Goal: Information Seeking & Learning: Learn about a topic

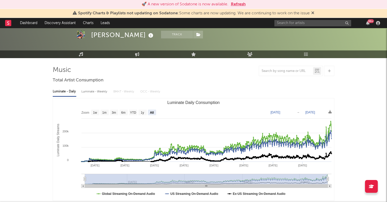
scroll to position [28, 0]
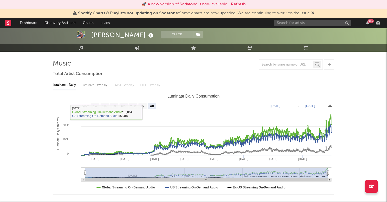
click at [151, 107] on text "All" at bounding box center [152, 106] width 4 height 4
select select "All"
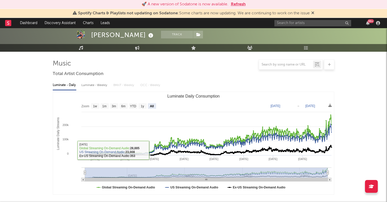
scroll to position [156, 0]
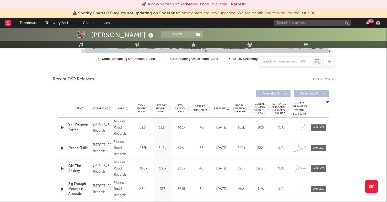
click at [62, 127] on icon "button" at bounding box center [61, 127] width 5 height 6
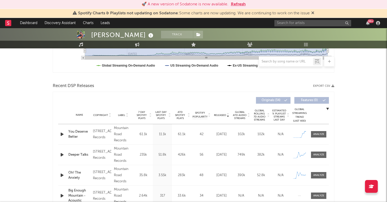
scroll to position [173, 0]
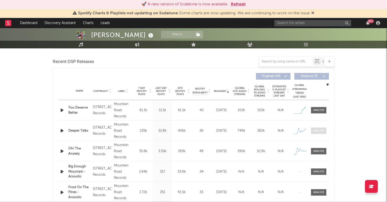
click at [316, 130] on div at bounding box center [318, 131] width 11 height 4
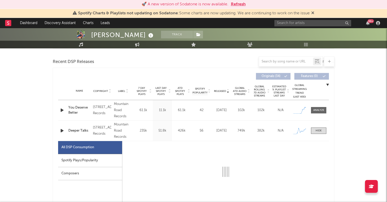
select select "1w"
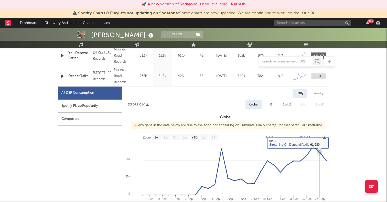
scroll to position [194, 0]
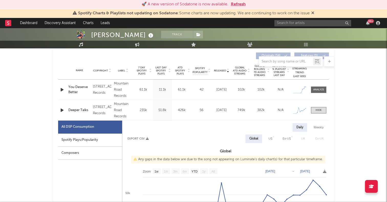
click at [317, 83] on div "Name You Deserve Better Copyright 2025 Mountain Road Records Label Mountain Roa…" at bounding box center [193, 90] width 270 height 20
click at [316, 89] on div at bounding box center [318, 90] width 11 height 4
select select "1w"
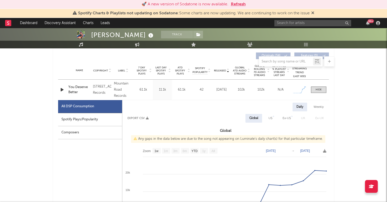
scroll to position [224, 0]
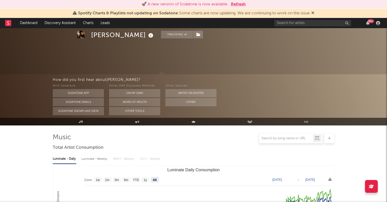
select select "All"
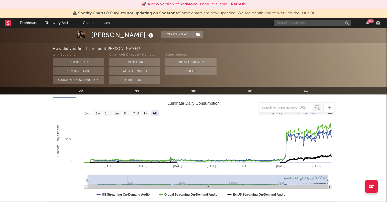
click at [293, 25] on input "text" at bounding box center [312, 23] width 77 height 6
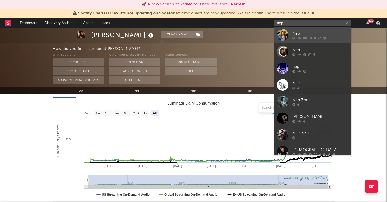
type input "nep"
click at [280, 33] on div at bounding box center [283, 35] width 12 height 12
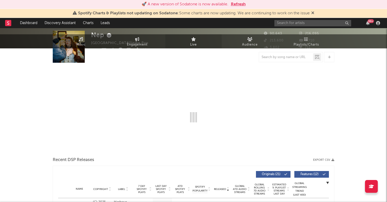
select select "6m"
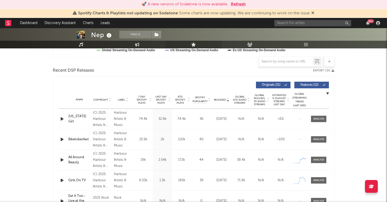
scroll to position [179, 0]
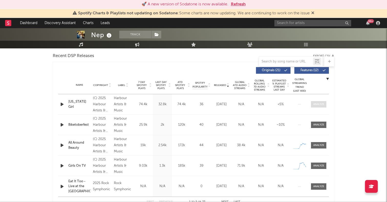
click at [319, 103] on div at bounding box center [318, 104] width 11 height 4
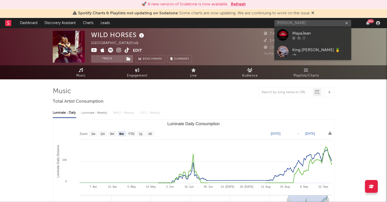
select select "6m"
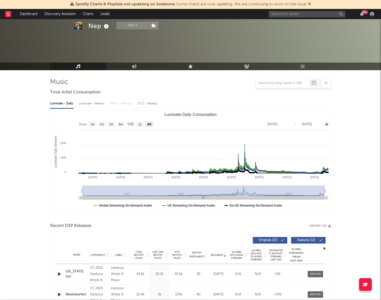
select select "All"
select select "1w"
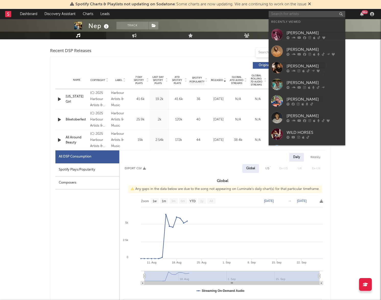
click at [295, 16] on input "text" at bounding box center [307, 14] width 77 height 6
click at [280, 34] on div at bounding box center [277, 35] width 12 height 12
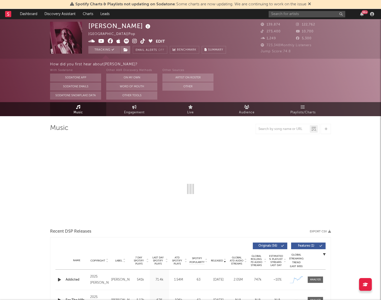
select select "6m"
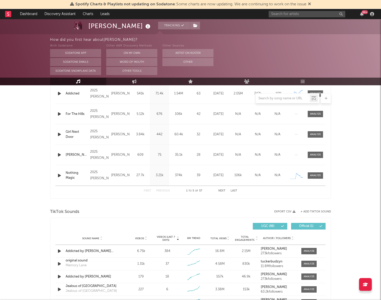
scroll to position [265, 0]
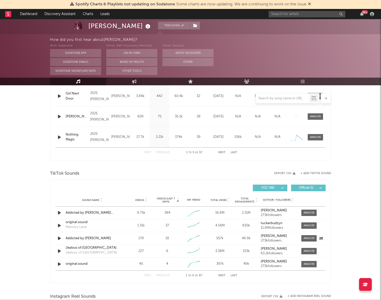
click at [60, 239] on icon "button" at bounding box center [59, 238] width 5 height 6
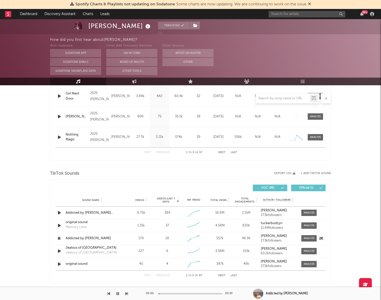
click at [60, 239] on icon "button" at bounding box center [59, 238] width 5 height 6
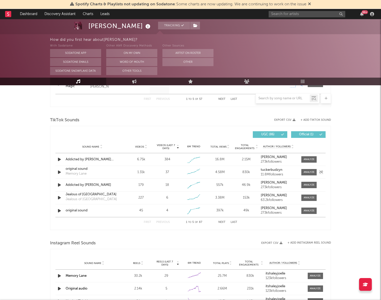
scroll to position [368, 0]
